Goal: Find specific page/section: Find specific page/section

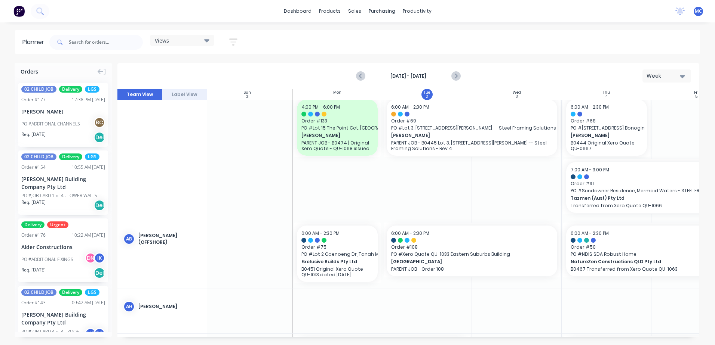
scroll to position [149, 4]
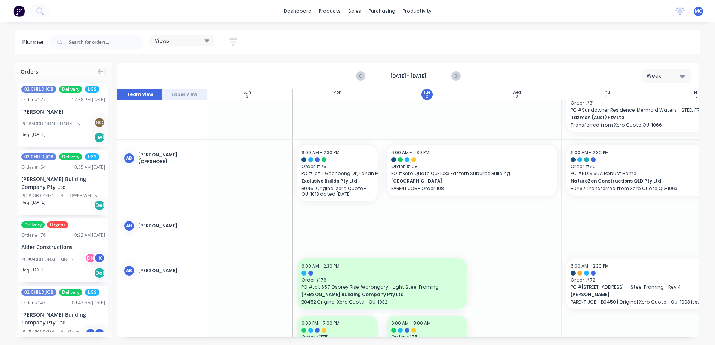
drag, startPoint x: 475, startPoint y: 339, endPoint x: 523, endPoint y: 334, distance: 48.8
click at [523, 334] on div "Orders 02 CHILD JOB Delivery LGS Order # 177 12:38 PM 02/09/25 Nathan Flack PO …" at bounding box center [357, 204] width 715 height 282
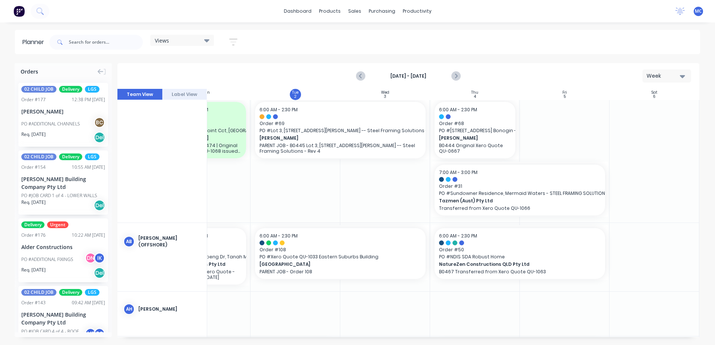
scroll to position [0, 139]
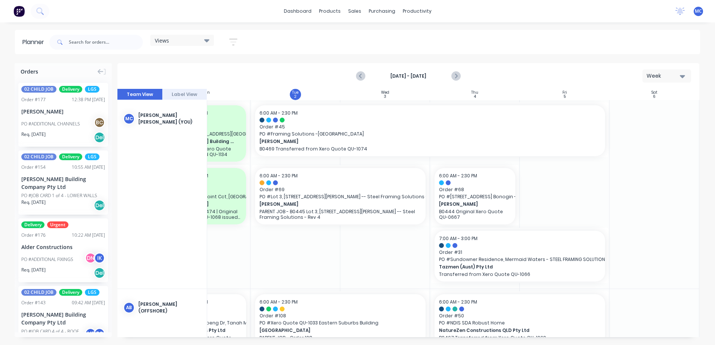
click at [24, 41] on div "Planner" at bounding box center [34, 42] width 25 height 9
click at [413, 33] on div at bounding box center [410, 36] width 11 height 7
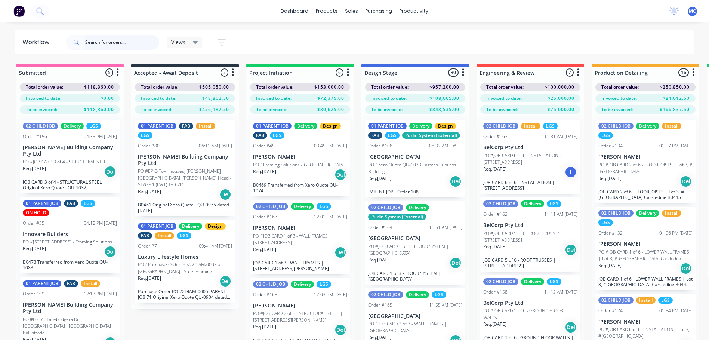
click at [103, 47] on input "text" at bounding box center [122, 42] width 74 height 15
click at [105, 44] on input "text" at bounding box center [122, 42] width 74 height 15
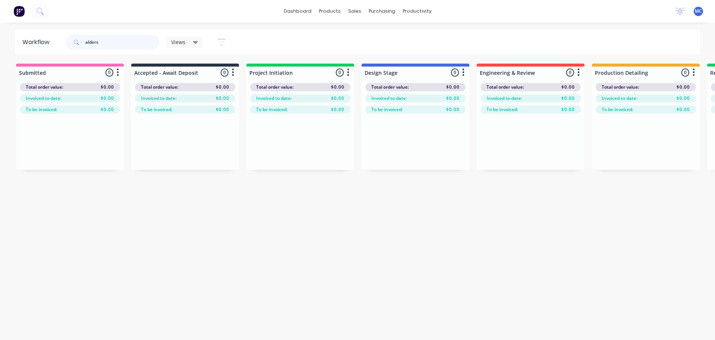
drag, startPoint x: 116, startPoint y: 40, endPoint x: -14, endPoint y: 55, distance: 130.9
click at [0, 55] on html "dashboard products sales purchasing productivity dashboard products Product Cat…" at bounding box center [357, 147] width 715 height 295
drag, startPoint x: 108, startPoint y: 45, endPoint x: 50, endPoint y: 49, distance: 58.4
click at [50, 49] on header "Workflow B0443 Views Save new view None (Default) edit 01 - Master View - All J…" at bounding box center [357, 42] width 685 height 24
drag, startPoint x: 231, startPoint y: 339, endPoint x: 312, endPoint y: 336, distance: 81.9
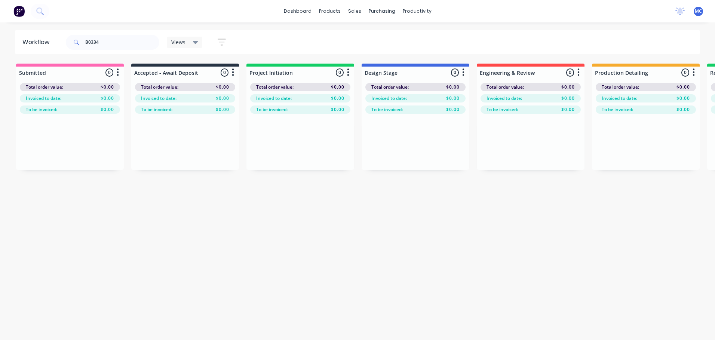
click at [312, 295] on html "dashboard products sales purchasing productivity dashboard products Product Cat…" at bounding box center [357, 147] width 715 height 295
drag, startPoint x: 119, startPoint y: 40, endPoint x: 0, endPoint y: 50, distance: 119.6
click at [0, 50] on html "dashboard products sales purchasing productivity dashboard products Product Cat…" at bounding box center [357, 147] width 715 height 295
type input "alders"
drag, startPoint x: 111, startPoint y: 42, endPoint x: -43, endPoint y: 41, distance: 154.4
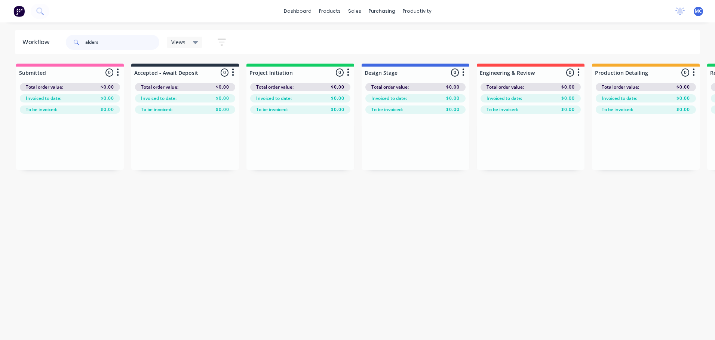
click at [0, 41] on html "dashboard products sales purchasing productivity dashboard products Product Cat…" at bounding box center [357, 147] width 715 height 295
